Goal: Information Seeking & Learning: Learn about a topic

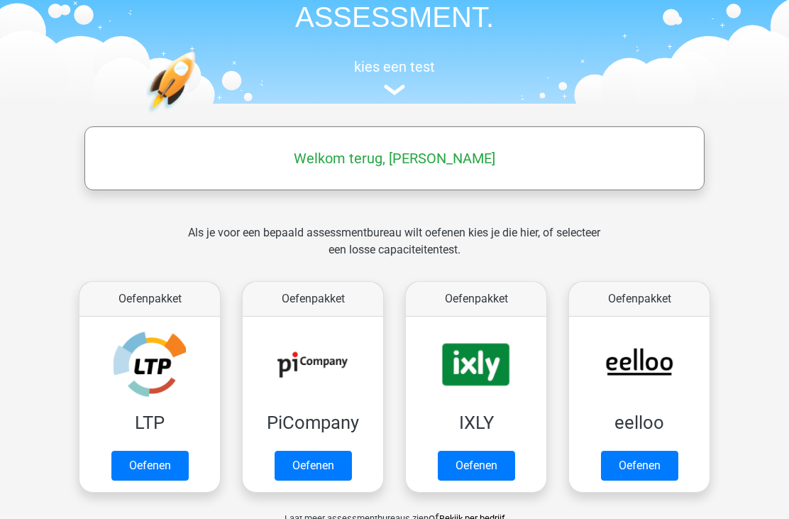
scroll to position [99, 0]
click at [427, 163] on h5 "Welkom terug, [PERSON_NAME]" at bounding box center [395, 158] width 606 height 17
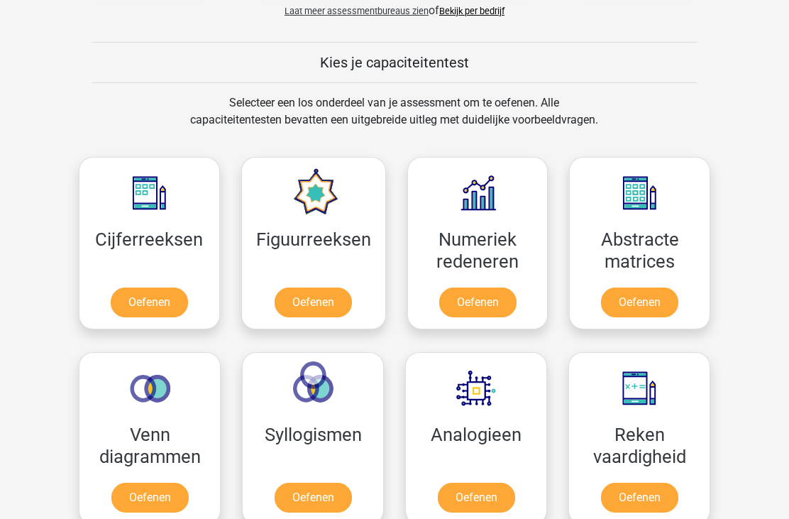
scroll to position [610, 0]
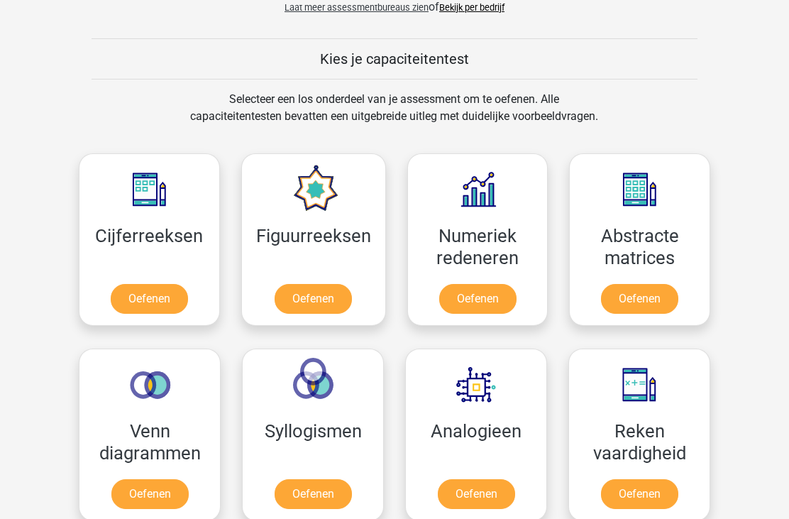
click at [156, 295] on link "Oefenen" at bounding box center [149, 300] width 77 height 30
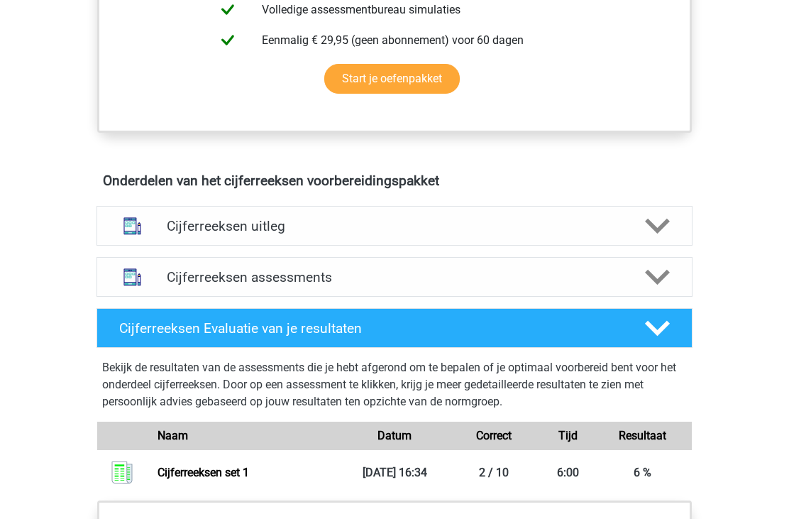
scroll to position [696, 0]
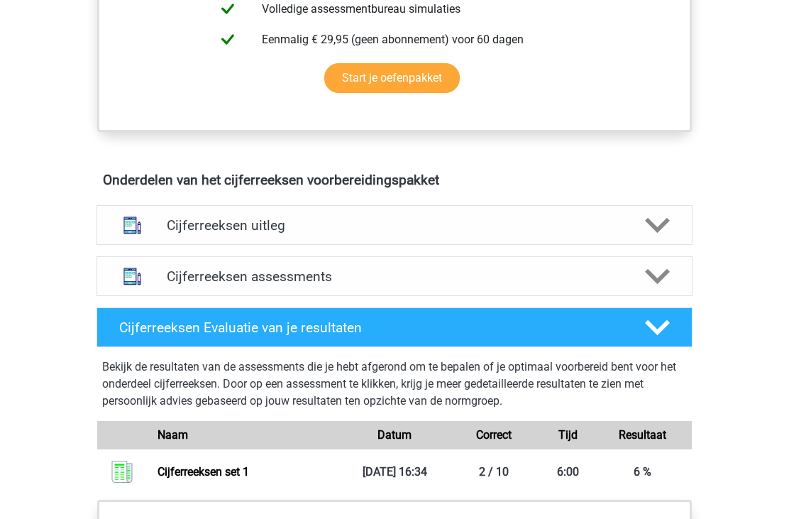
click at [726, 190] on div "Cijferreeksen Gratis Oefen Assessment Je kunt direct een gratis cijferreeksen o…" at bounding box center [394, 190] width 674 height 1280
click at [665, 340] on icon at bounding box center [657, 327] width 25 height 25
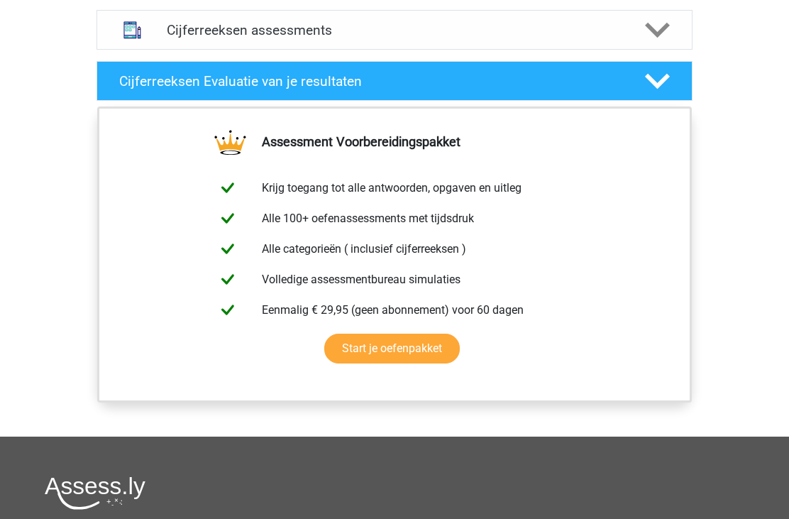
scroll to position [953, 0]
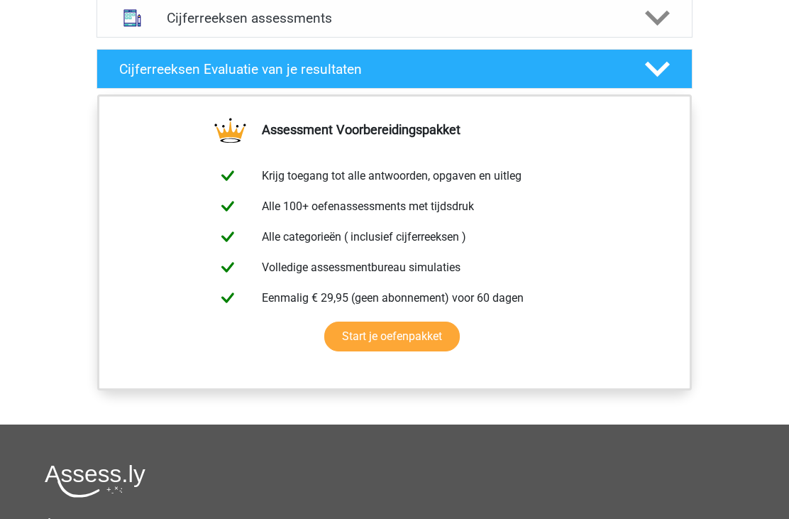
click at [411, 352] on link "Start je oefenpakket" at bounding box center [392, 337] width 136 height 30
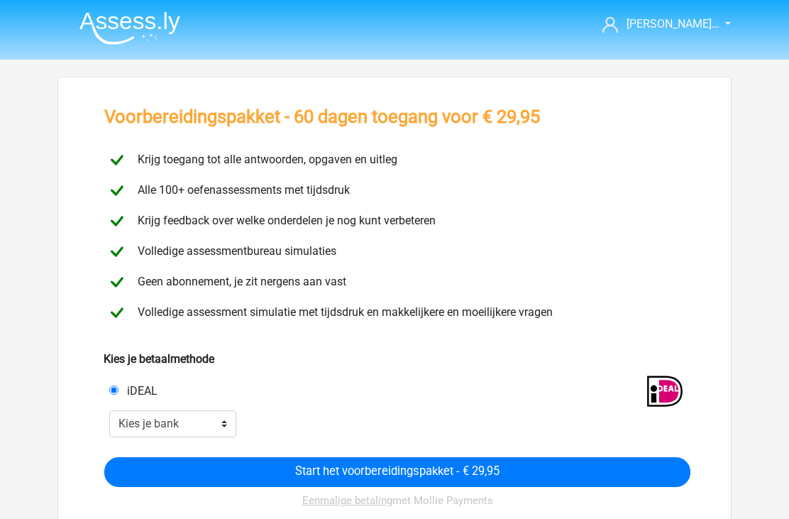
click at [721, 26] on link "[PERSON_NAME]…" at bounding box center [659, 24] width 124 height 17
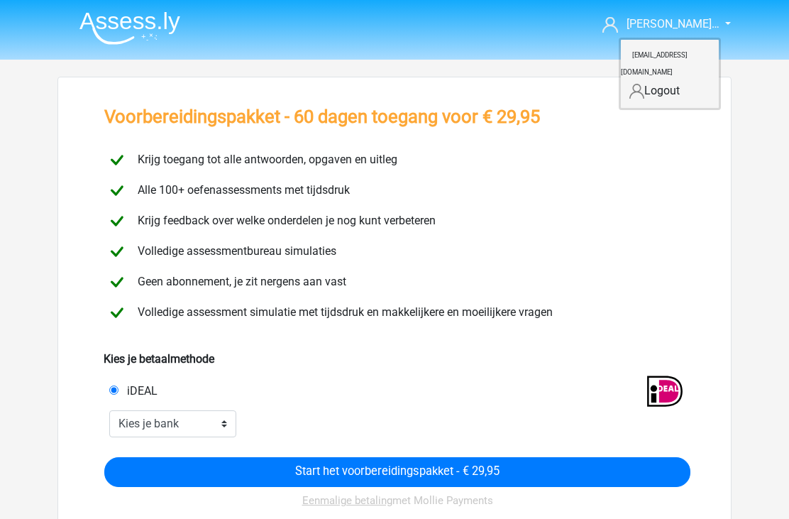
click at [756, 36] on header "Karin Peperma… karinpepermans@gmail.com" at bounding box center [394, 30] width 789 height 60
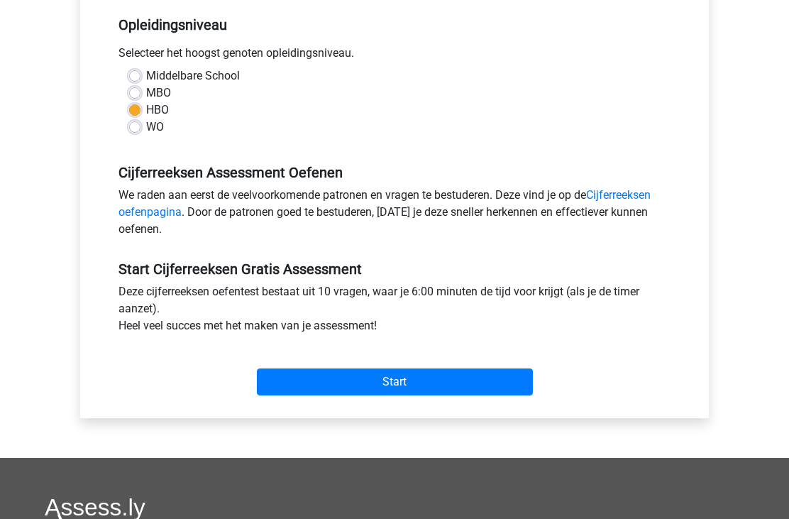
scroll to position [295, 0]
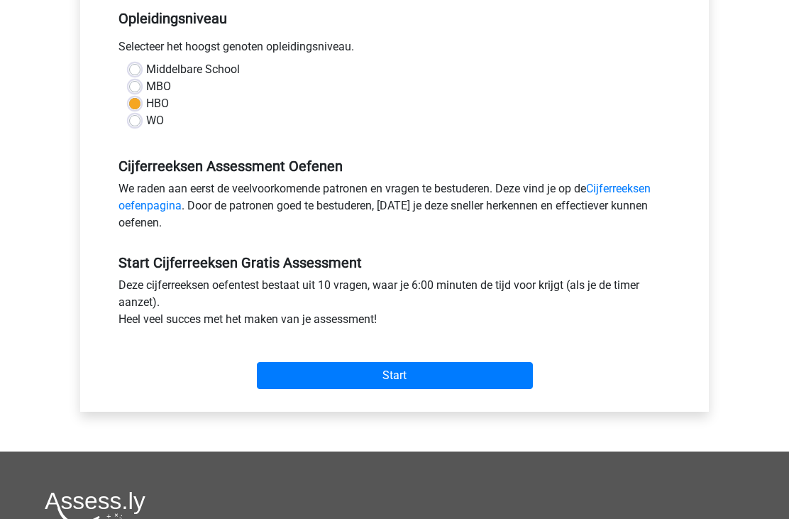
click at [146, 87] on label "MBO" at bounding box center [158, 87] width 25 height 17
click at [131, 87] on input "MBO" at bounding box center [134, 86] width 11 height 14
radio input "true"
click at [403, 379] on input "Start" at bounding box center [395, 376] width 276 height 27
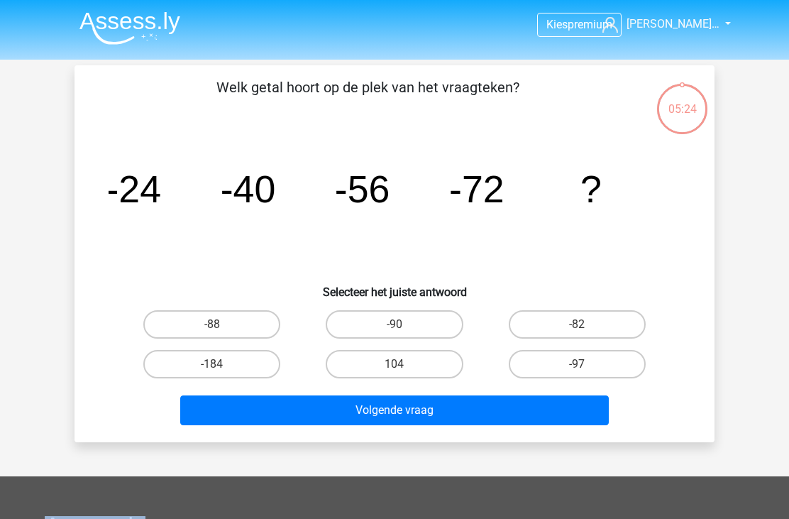
click at [210, 325] on label "-88" at bounding box center [211, 324] width 137 height 28
click at [212, 325] on input "-88" at bounding box center [216, 328] width 9 height 9
radio input "true"
click at [392, 409] on button "Volgende vraag" at bounding box center [394, 410] width 429 height 30
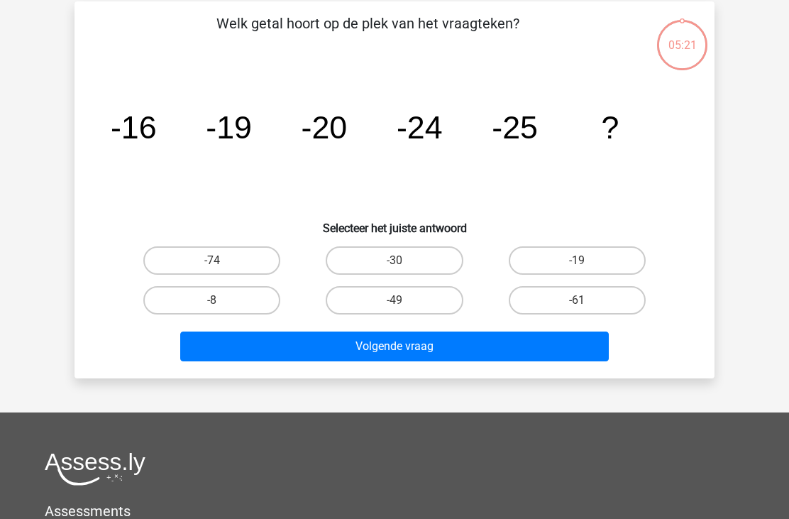
scroll to position [65, 0]
